Goal: Task Accomplishment & Management: Use online tool/utility

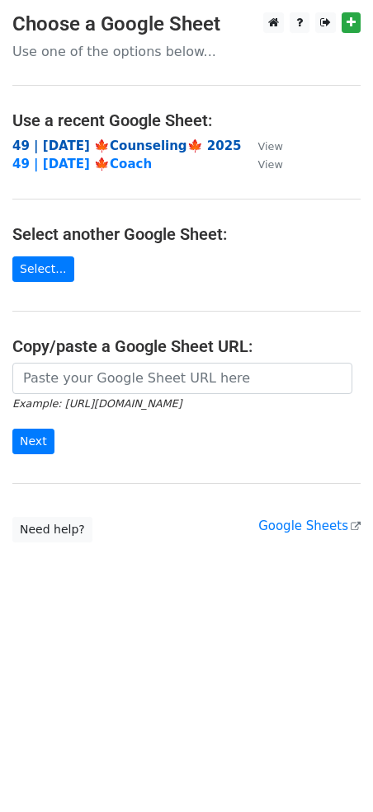
click at [82, 145] on strong "49 | [DATE] 🍁Counseling🍁 2025" at bounding box center [126, 146] width 229 height 15
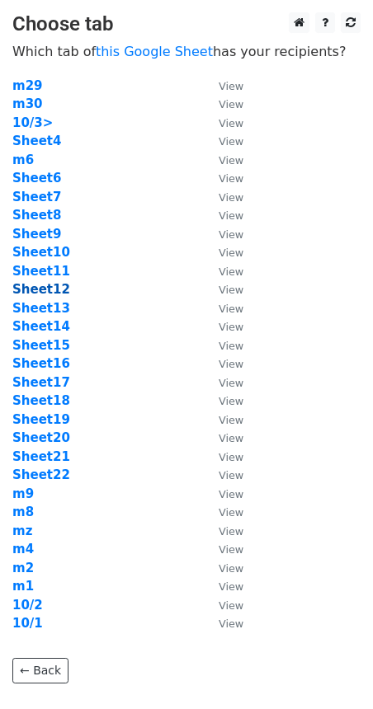
click at [54, 289] on strong "Sheet12" at bounding box center [41, 289] width 58 height 15
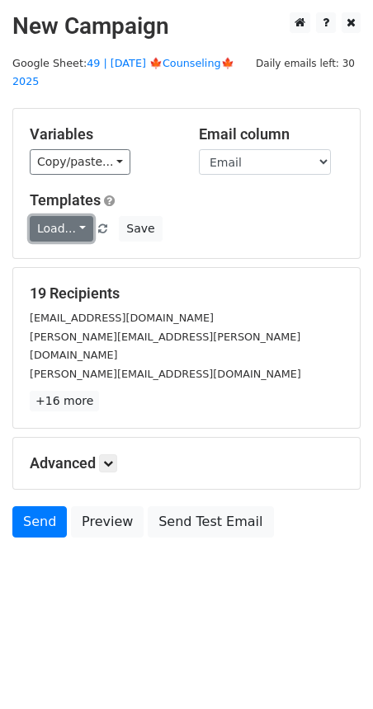
click at [64, 216] on link "Load..." at bounding box center [62, 229] width 64 height 26
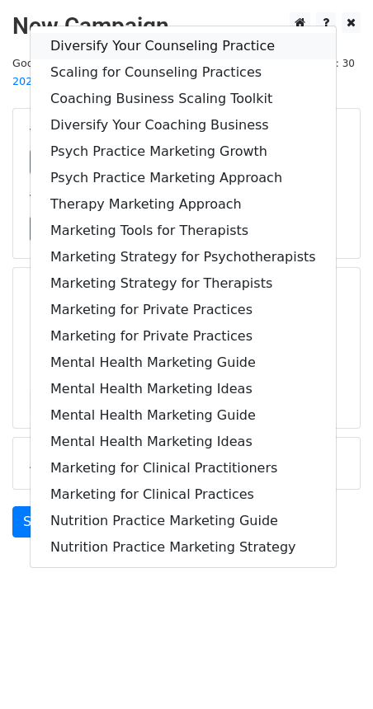
click at [135, 33] on link "Diversify Your Counseling Practice" at bounding box center [183, 46] width 305 height 26
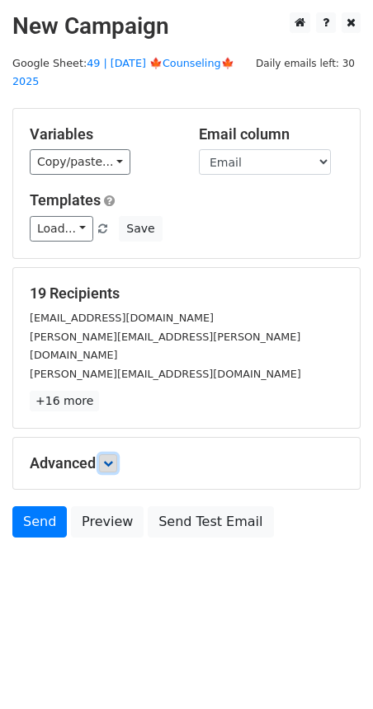
click at [112, 459] on icon at bounding box center [108, 464] width 10 height 10
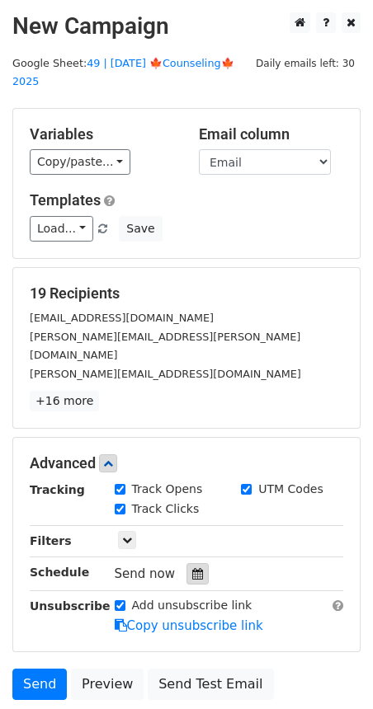
click at [192, 568] on icon at bounding box center [197, 574] width 11 height 12
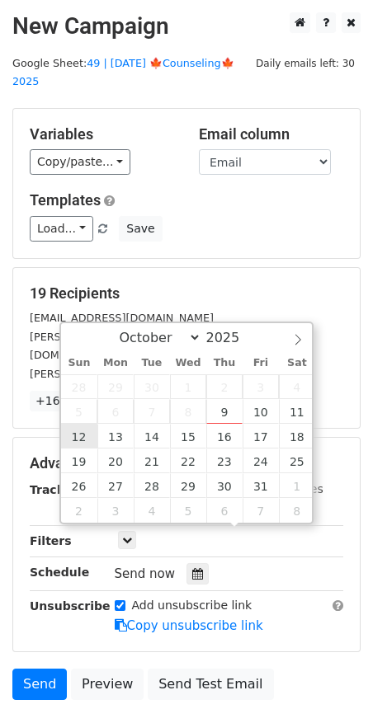
type input "2025-10-12 12:00"
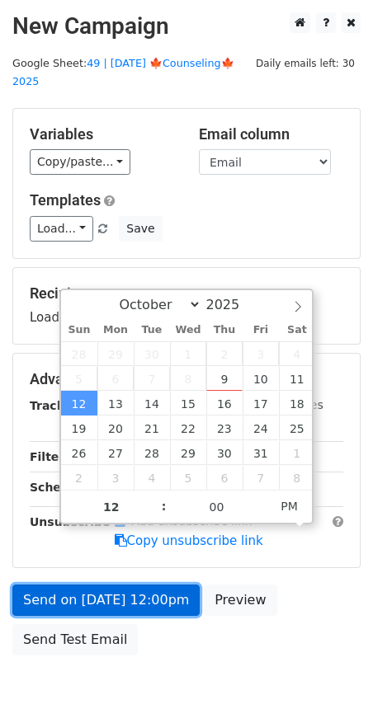
click at [117, 585] on link "Send on Oct 12 at 12:00pm" at bounding box center [105, 600] width 187 height 31
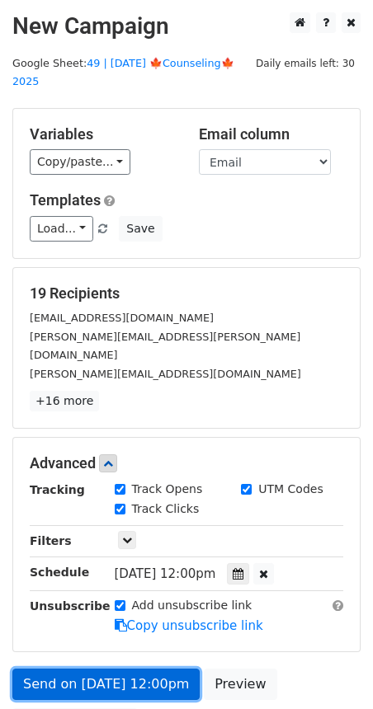
click at [148, 669] on link "Send on Oct 12 at 12:00pm" at bounding box center [105, 684] width 187 height 31
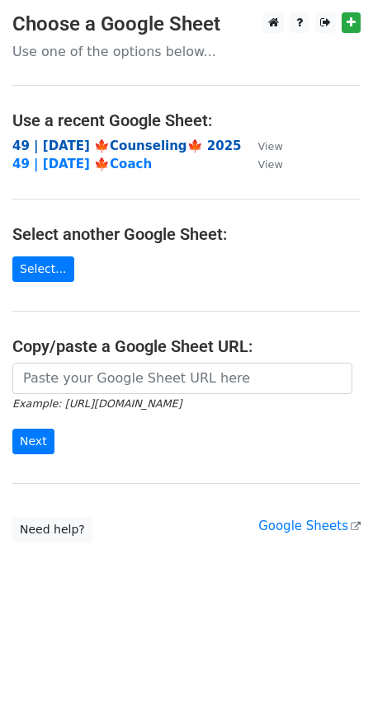
click at [121, 147] on strong "49 | OCT 1 🍁Counseling🍁 2025" at bounding box center [126, 146] width 229 height 15
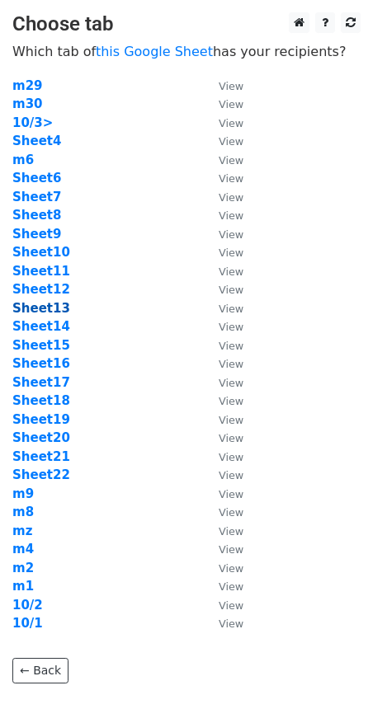
click at [49, 310] on strong "Sheet13" at bounding box center [41, 308] width 58 height 15
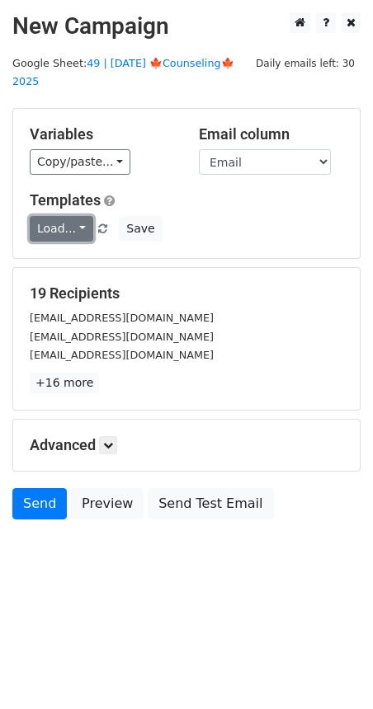
click at [64, 216] on link "Load..." at bounding box center [62, 229] width 64 height 26
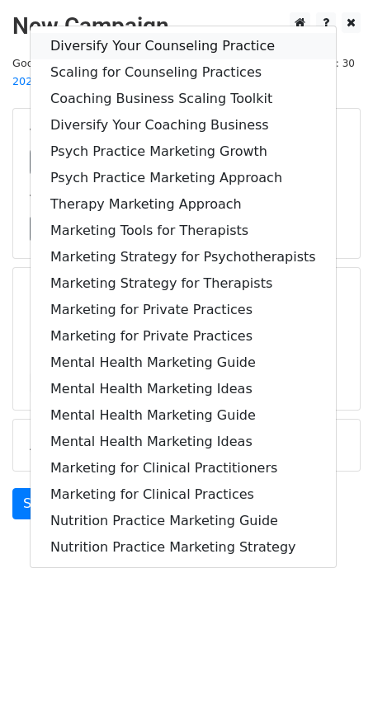
click at [148, 33] on link "Diversify Your Counseling Practice" at bounding box center [183, 46] width 305 height 26
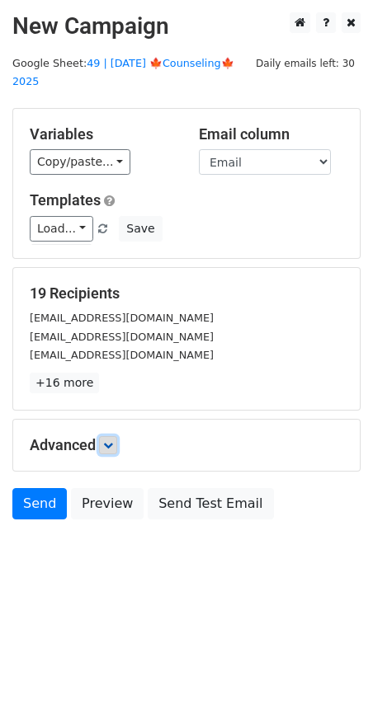
click at [116, 436] on link at bounding box center [108, 445] width 18 height 18
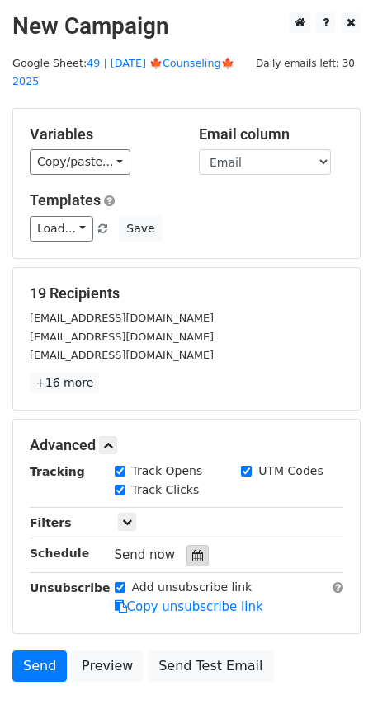
click at [193, 550] on icon at bounding box center [197, 556] width 11 height 12
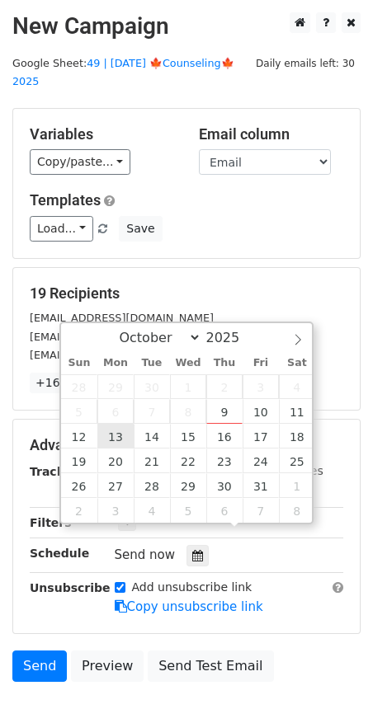
type input "2025-10-13 12:00"
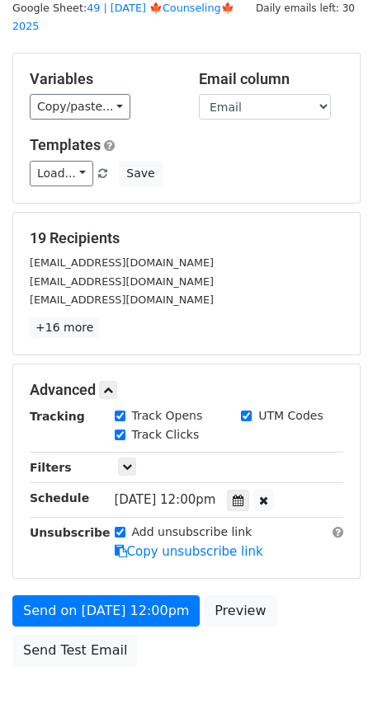
click at [86, 567] on form "Variables Copy/paste... {{Name}} {{Email}} Email column Name Email Templates Lo…" at bounding box center [186, 364] width 348 height 622
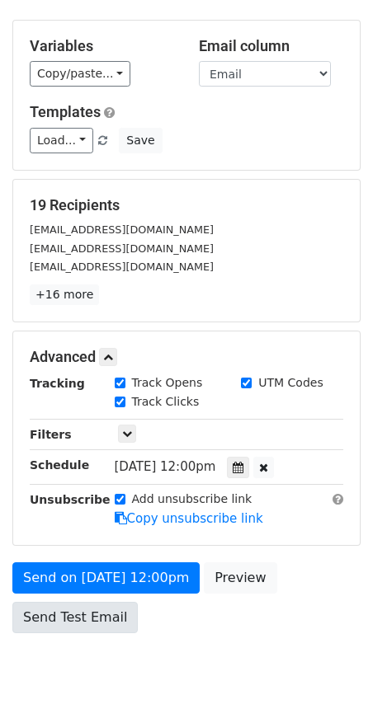
scroll to position [87, 0]
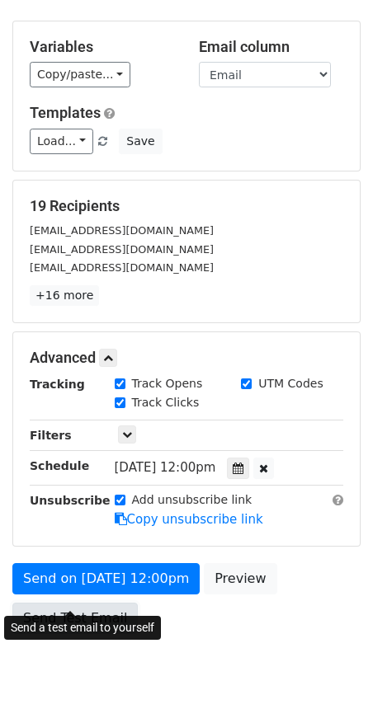
click at [82, 603] on link "Send Test Email" at bounding box center [74, 618] width 125 height 31
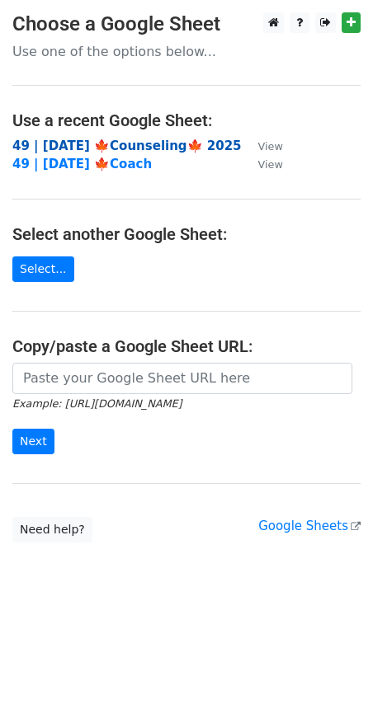
click at [147, 142] on strong "49 | [DATE] 🍁Counseling🍁 2025" at bounding box center [126, 146] width 229 height 15
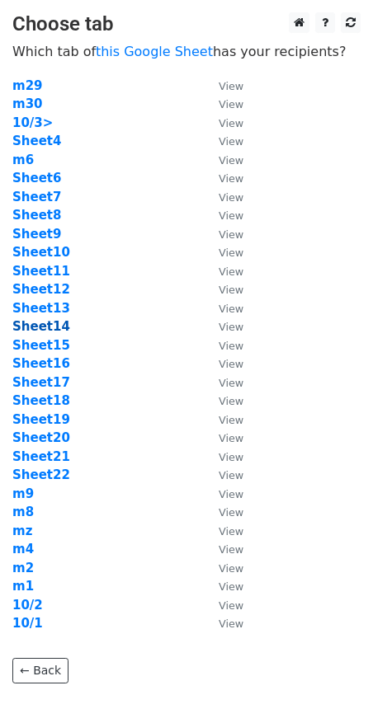
click at [55, 331] on strong "Sheet14" at bounding box center [41, 326] width 58 height 15
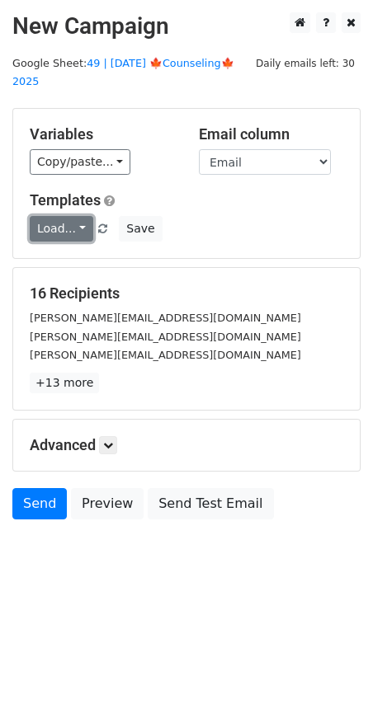
click at [59, 216] on link "Load..." at bounding box center [62, 229] width 64 height 26
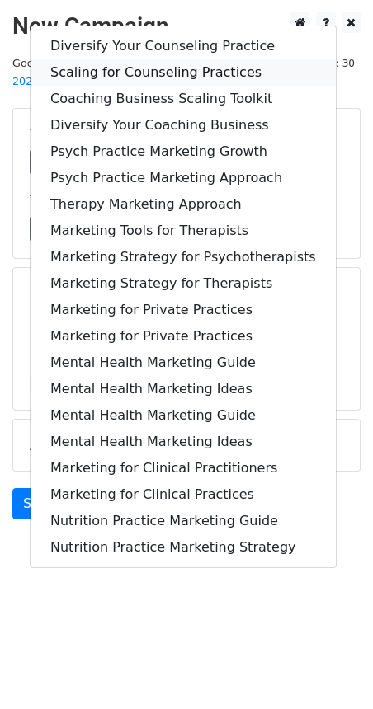
click at [167, 59] on link "Scaling for Counseling Practices" at bounding box center [183, 72] width 305 height 26
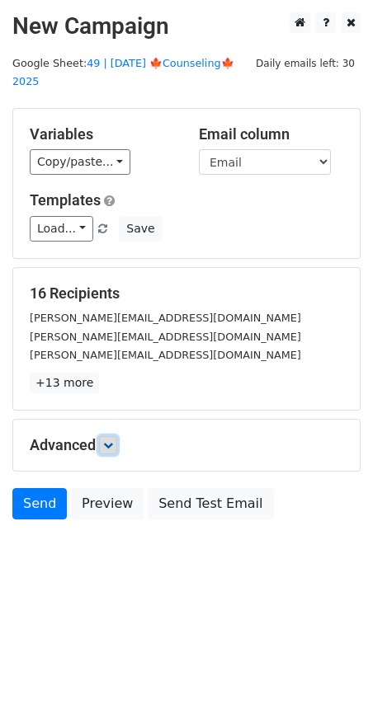
click at [111, 440] on icon at bounding box center [108, 445] width 10 height 10
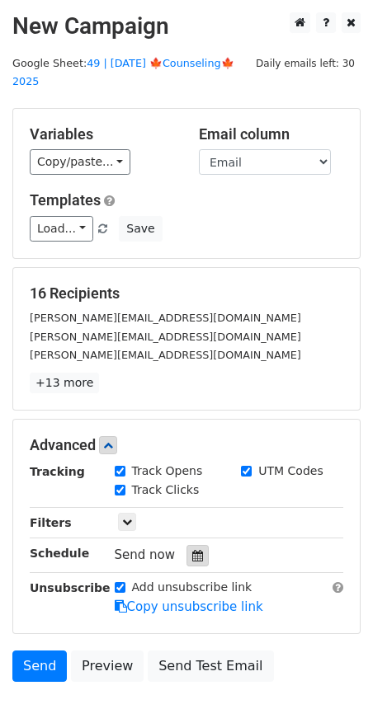
click at [192, 550] on icon at bounding box center [197, 556] width 11 height 12
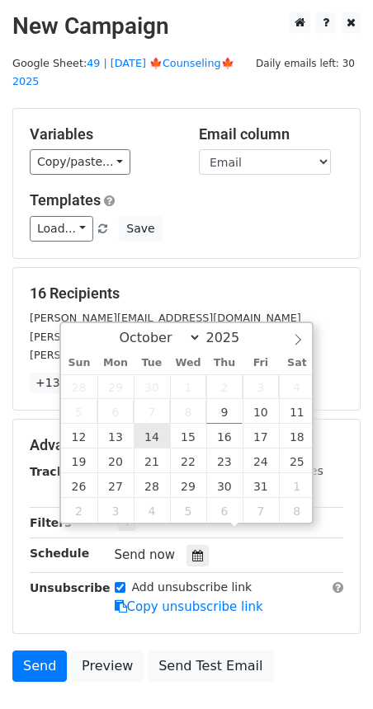
type input "2025-10-14 12:00"
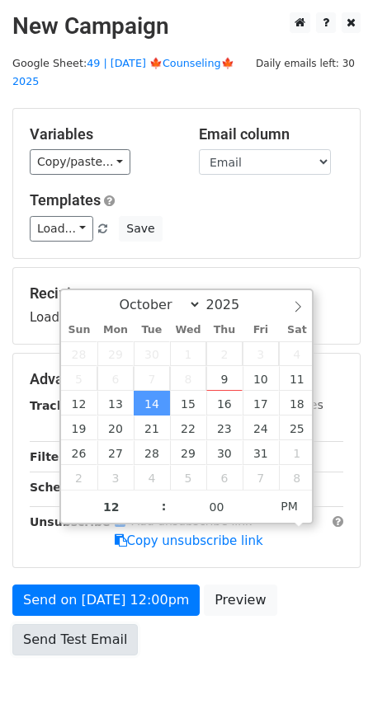
click at [65, 624] on link "Send Test Email" at bounding box center [74, 639] width 125 height 31
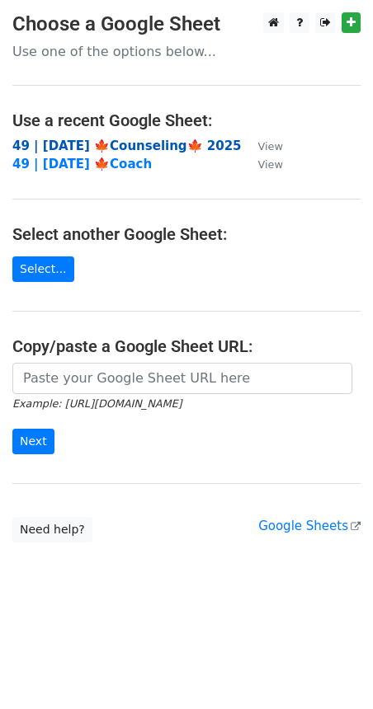
click at [113, 152] on strong "49 | OCT 1 🍁Counseling🍁 2025" at bounding box center [126, 146] width 229 height 15
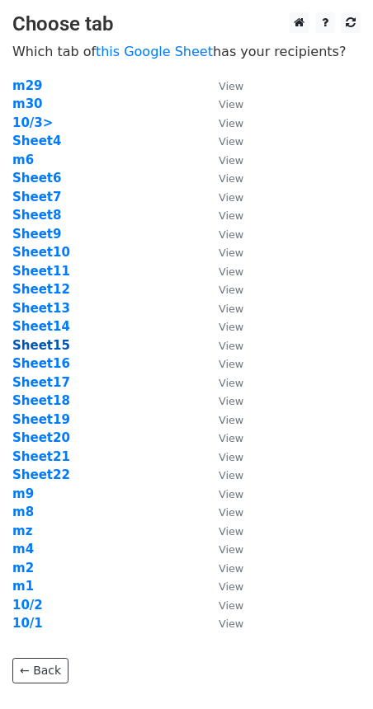
click at [50, 348] on strong "Sheet15" at bounding box center [41, 345] width 58 height 15
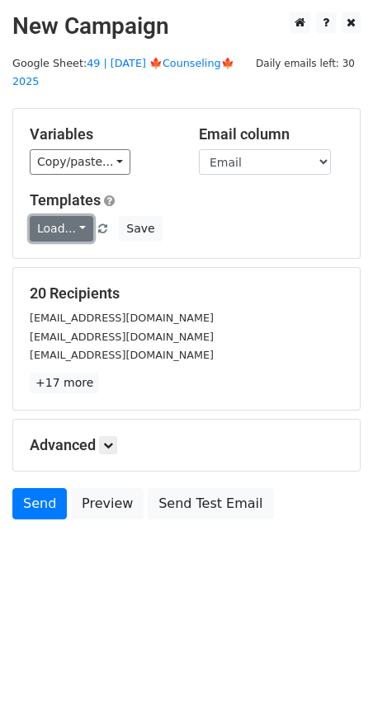
click at [66, 216] on link "Load..." at bounding box center [62, 229] width 64 height 26
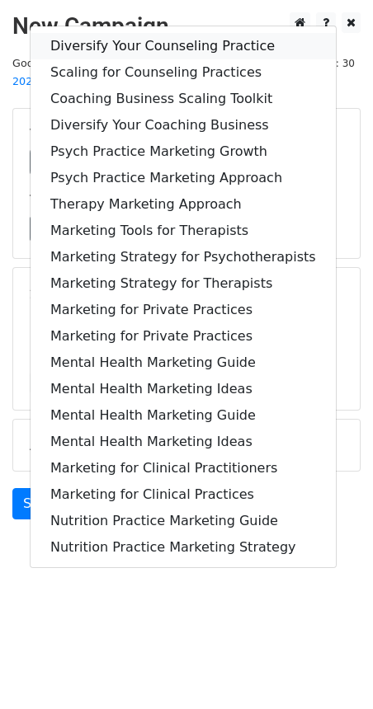
click at [162, 34] on link "Diversify Your Counseling Practice" at bounding box center [183, 46] width 305 height 26
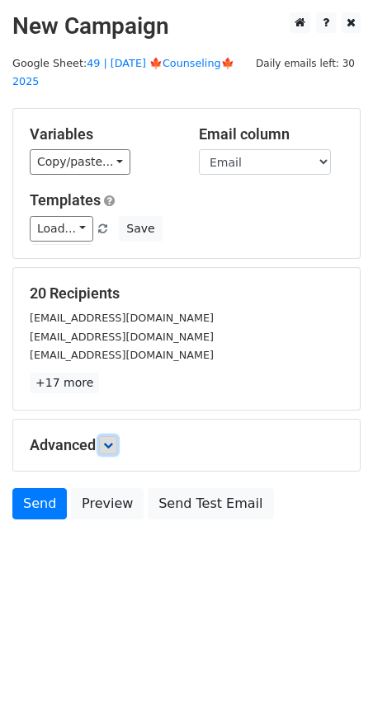
click at [109, 440] on icon at bounding box center [108, 445] width 10 height 10
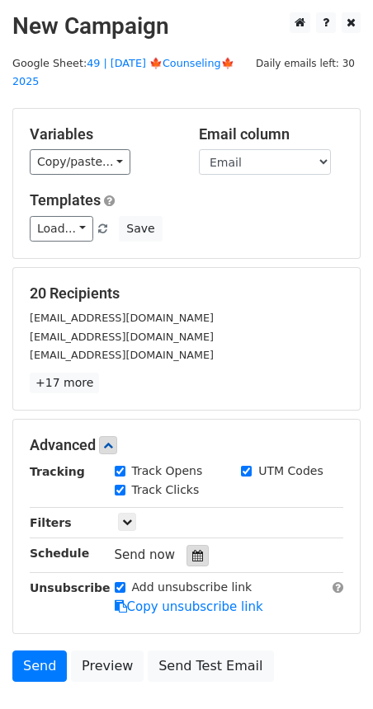
click at [188, 545] on div at bounding box center [197, 555] width 22 height 21
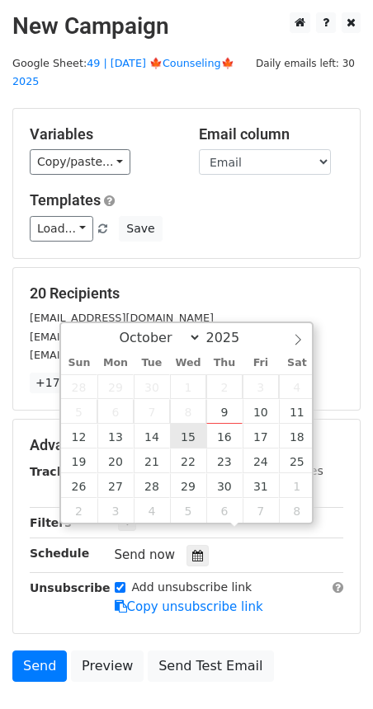
type input "2025-10-15 12:00"
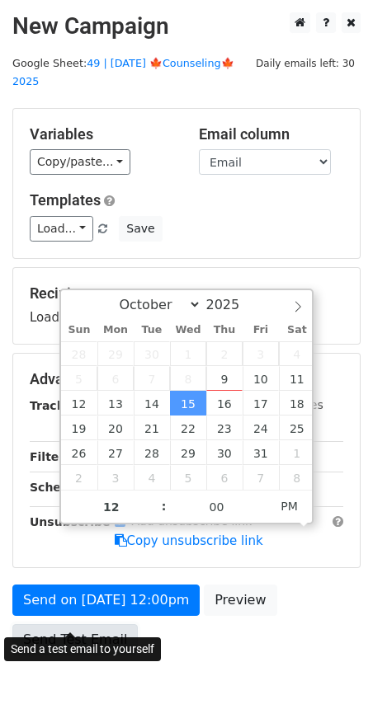
click at [104, 624] on link "Send Test Email" at bounding box center [74, 639] width 125 height 31
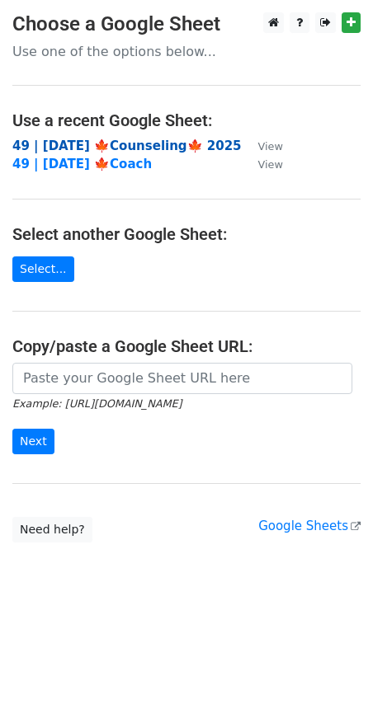
click at [125, 140] on strong "49 | [DATE] 🍁Counseling🍁 2025" at bounding box center [126, 146] width 229 height 15
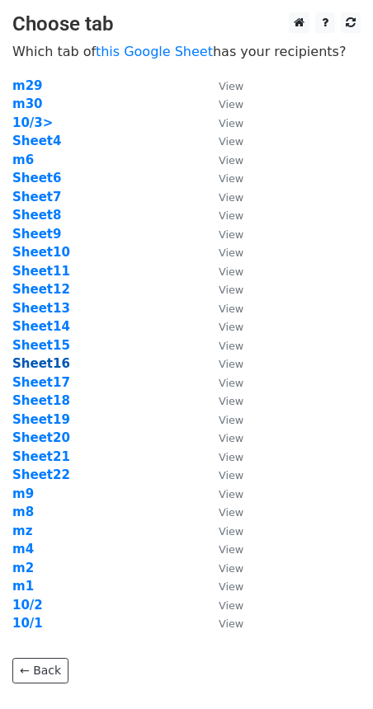
click at [51, 360] on strong "Sheet16" at bounding box center [41, 363] width 58 height 15
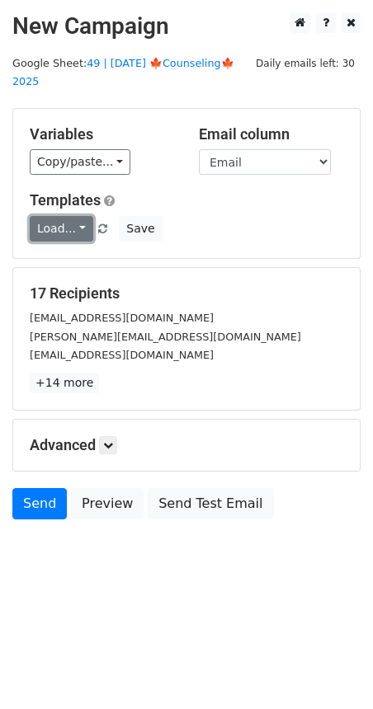
click at [54, 216] on link "Load..." at bounding box center [62, 229] width 64 height 26
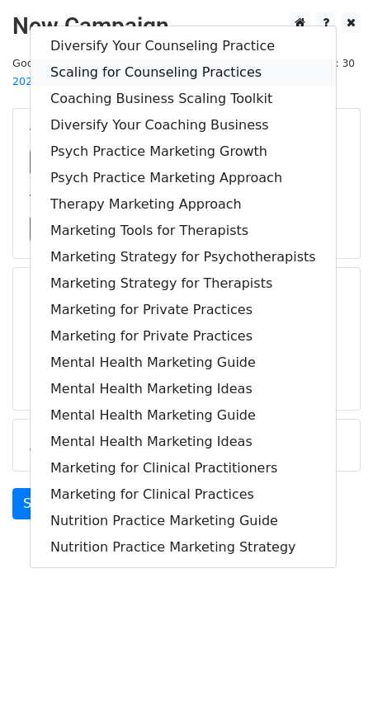
click at [167, 59] on link "Scaling for Counseling Practices" at bounding box center [183, 72] width 305 height 26
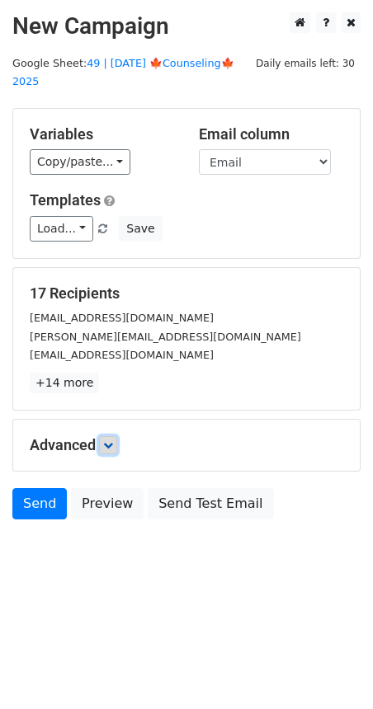
click at [112, 440] on icon at bounding box center [108, 445] width 10 height 10
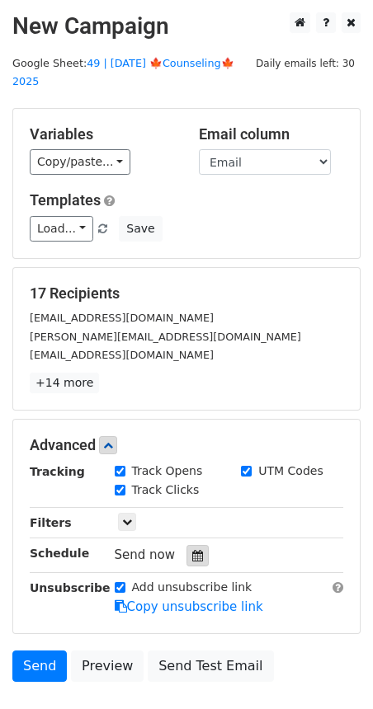
click at [191, 545] on div at bounding box center [197, 555] width 22 height 21
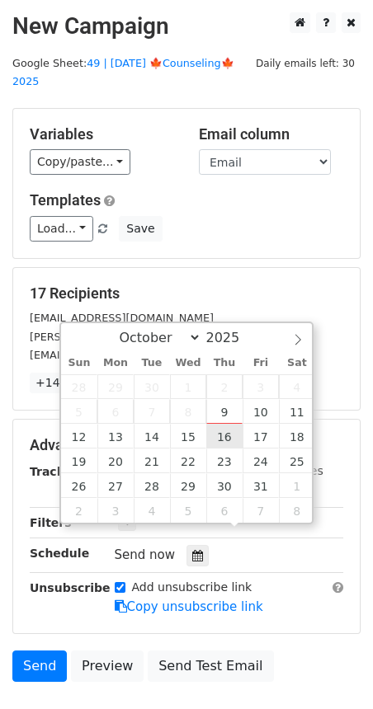
type input "2025-10-16 12:00"
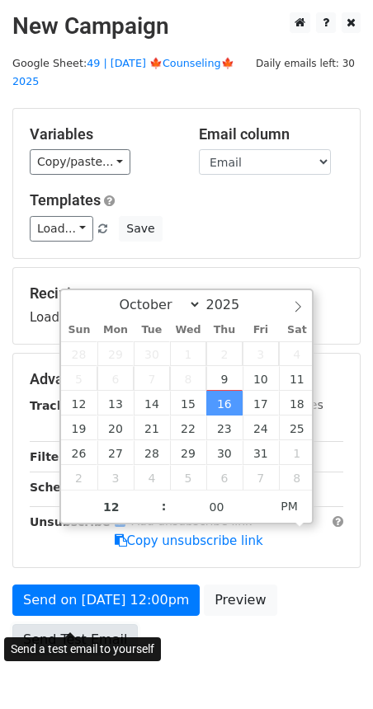
click at [87, 624] on link "Send Test Email" at bounding box center [74, 639] width 125 height 31
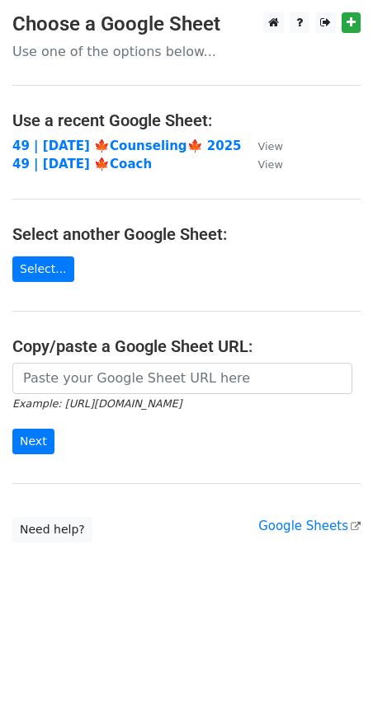
click at [100, 153] on td "49 | [DATE] 🍁Counseling🍁 2025" at bounding box center [126, 146] width 229 height 19
click at [115, 144] on strong "49 | [DATE] 🍁Counseling🍁 2025" at bounding box center [126, 146] width 229 height 15
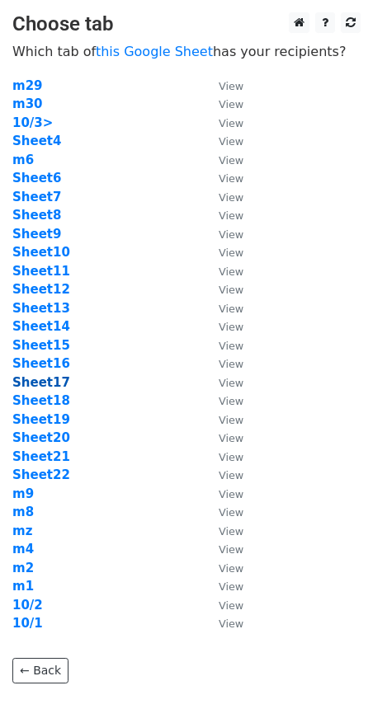
click at [46, 379] on strong "Sheet17" at bounding box center [41, 382] width 58 height 15
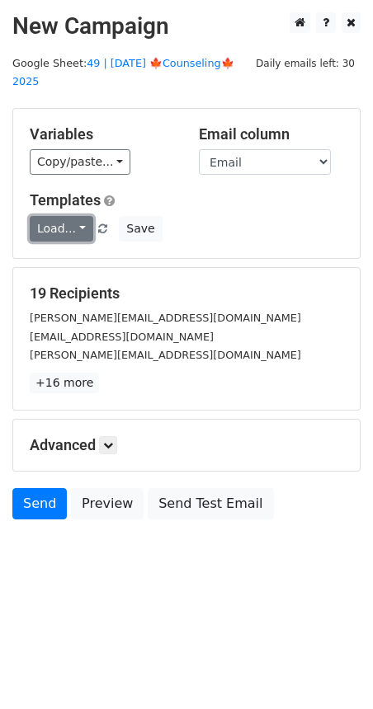
click at [60, 216] on link "Load..." at bounding box center [62, 229] width 64 height 26
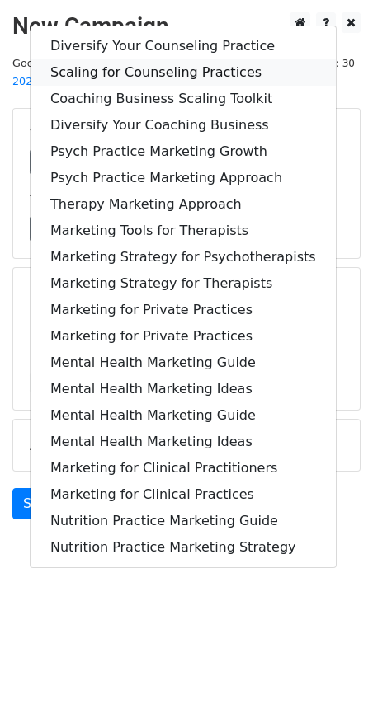
click at [148, 59] on link "Scaling for Counseling Practices" at bounding box center [183, 72] width 305 height 26
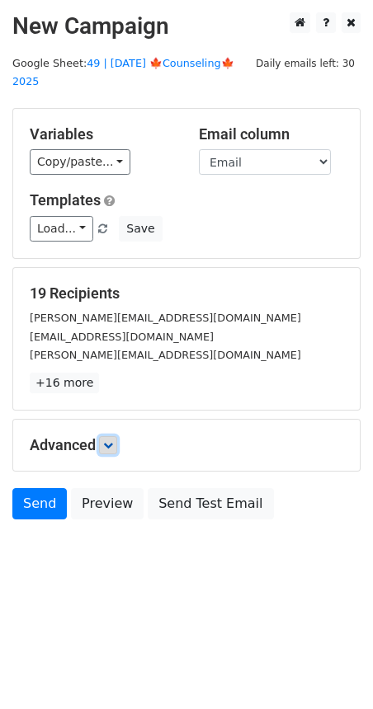
click at [112, 440] on icon at bounding box center [108, 445] width 10 height 10
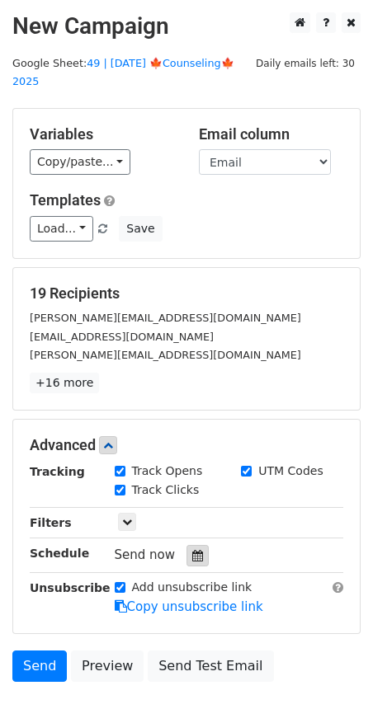
click at [192, 550] on icon at bounding box center [197, 556] width 11 height 12
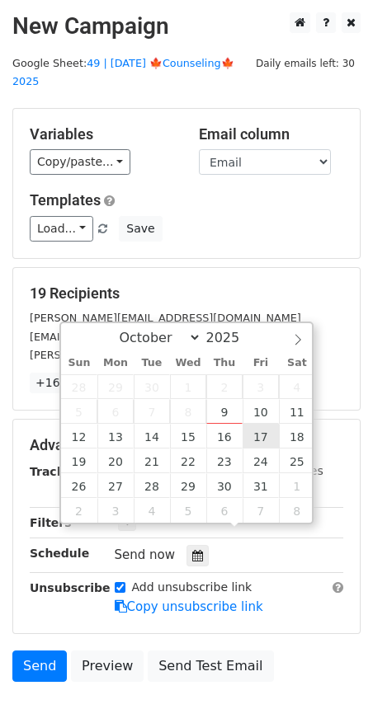
type input "2025-10-17 12:00"
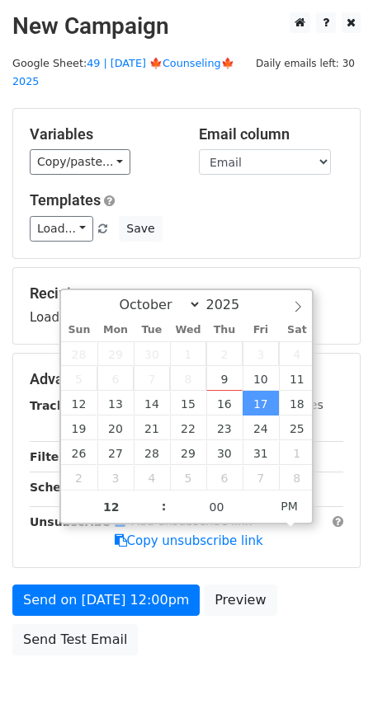
click at [87, 600] on div "Send on Oct 17 at 12:00pm Preview Send Test Email" at bounding box center [186, 624] width 373 height 79
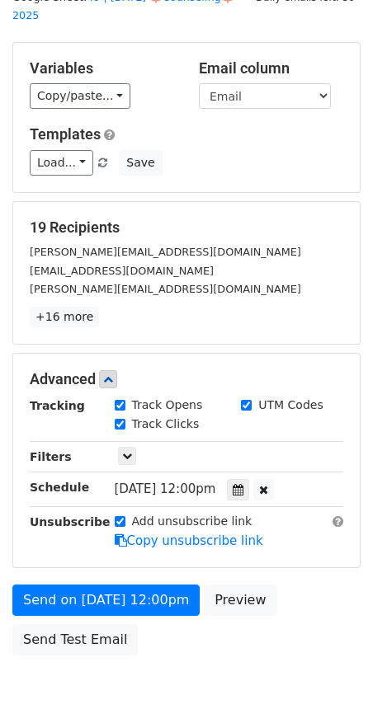
scroll to position [68, 0]
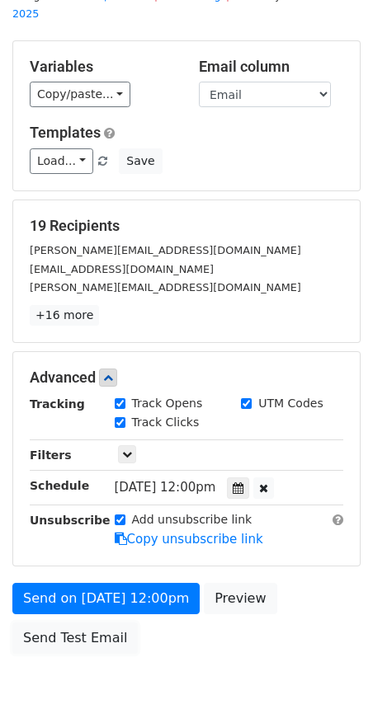
click at [75, 623] on link "Send Test Email" at bounding box center [74, 638] width 125 height 31
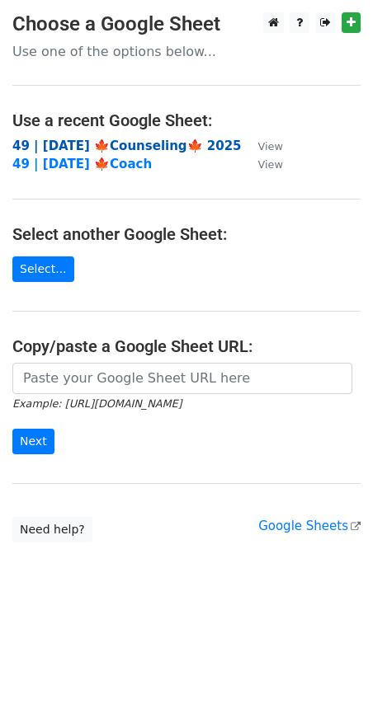
click at [129, 143] on strong "49 | [DATE] 🍁Counseling🍁 2025" at bounding box center [126, 146] width 229 height 15
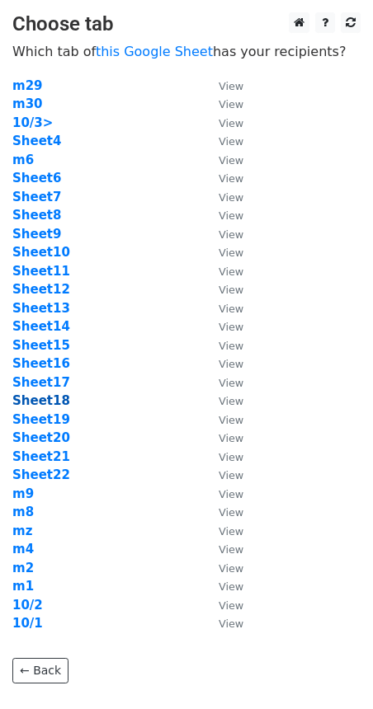
click at [43, 406] on strong "Sheet18" at bounding box center [41, 400] width 58 height 15
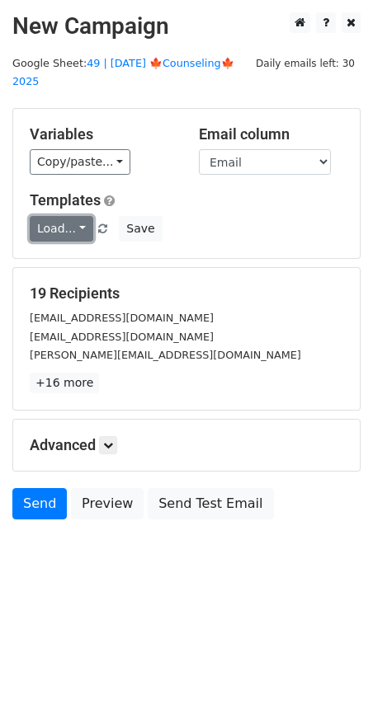
click at [71, 219] on link "Load..." at bounding box center [62, 229] width 64 height 26
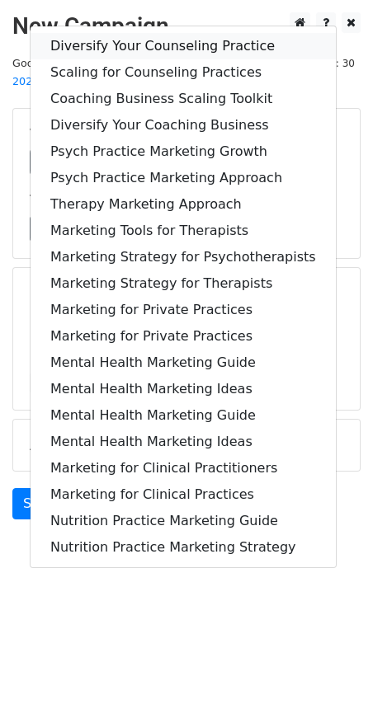
click at [159, 33] on link "Diversify Your Counseling Practice" at bounding box center [183, 46] width 305 height 26
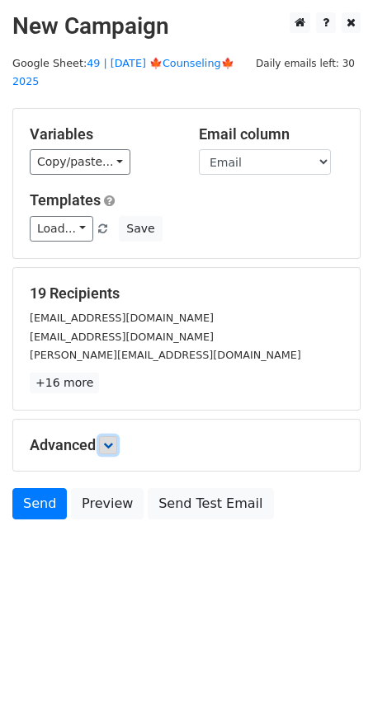
click at [112, 440] on icon at bounding box center [108, 445] width 10 height 10
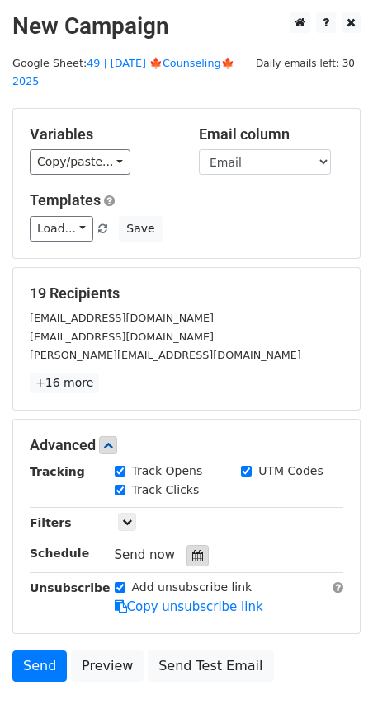
click at [193, 550] on icon at bounding box center [197, 556] width 11 height 12
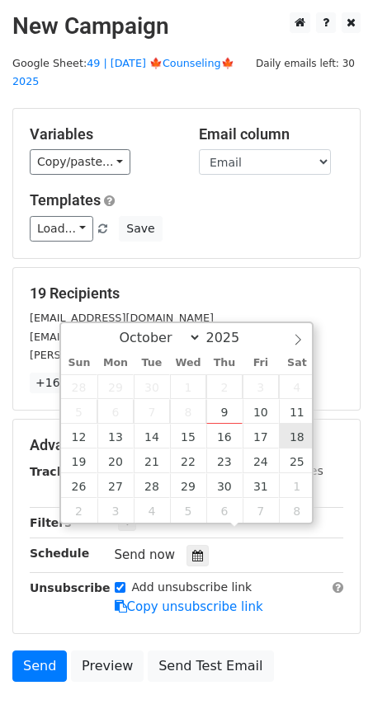
type input "2025-10-18 12:00"
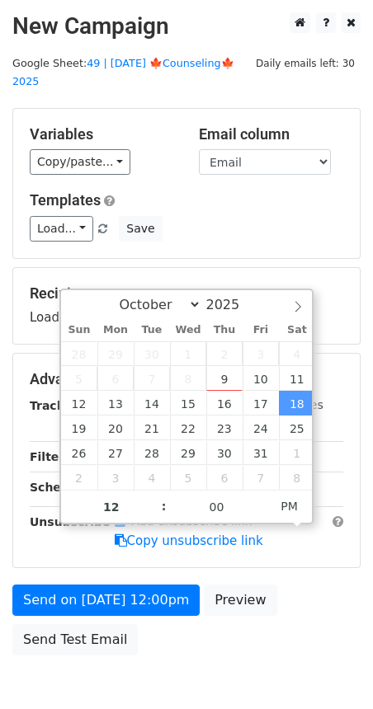
click at [128, 595] on div "Send on Oct 18 at 12:00pm Preview Send Test Email" at bounding box center [186, 624] width 373 height 79
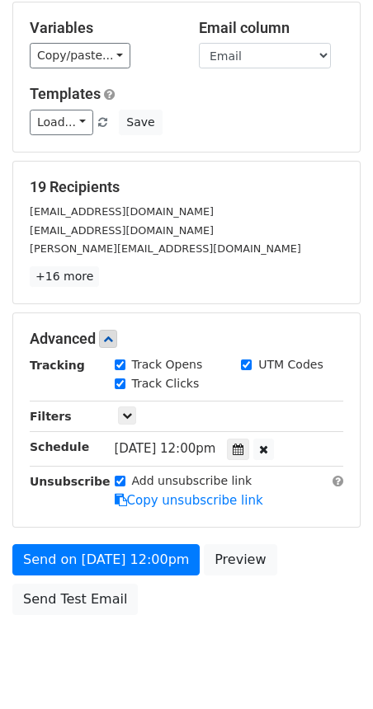
scroll to position [105, 0]
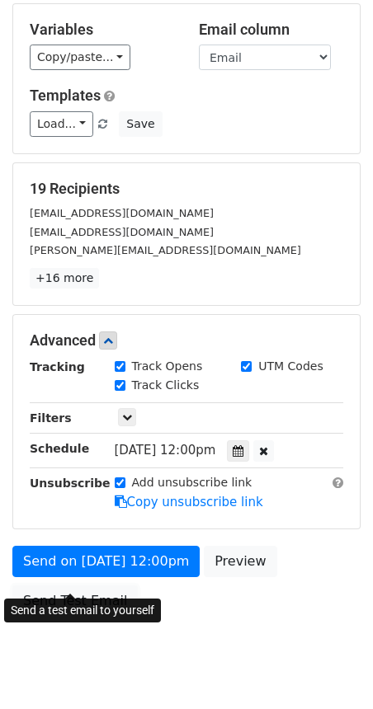
click at [100, 586] on link "Send Test Email" at bounding box center [74, 601] width 125 height 31
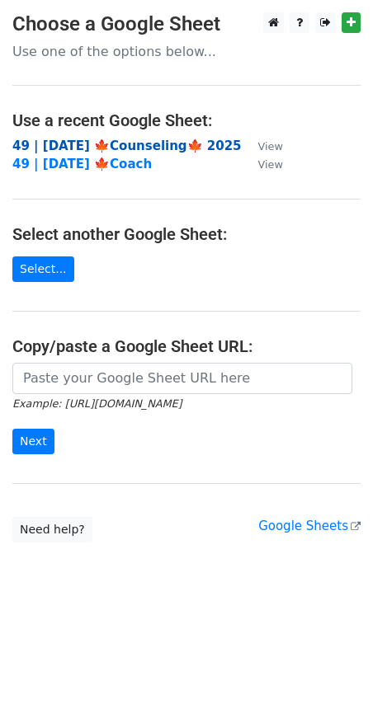
click at [111, 150] on strong "49 | [DATE] 🍁Counseling🍁 2025" at bounding box center [126, 146] width 229 height 15
